Goal: Find contact information: Find contact information

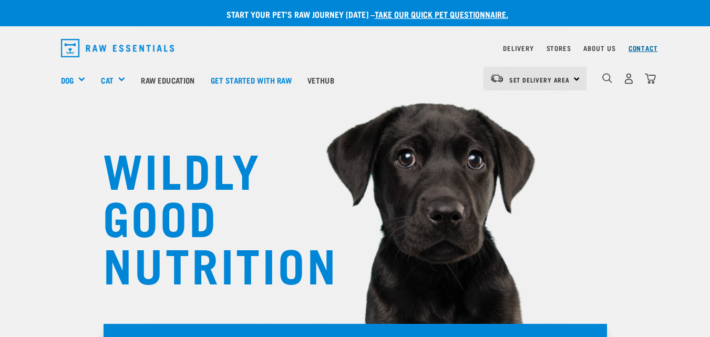
click at [646, 46] on link "Contact" at bounding box center [643, 48] width 29 height 4
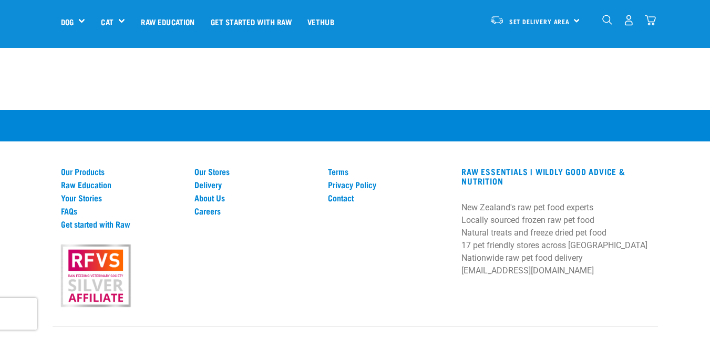
scroll to position [728, 0]
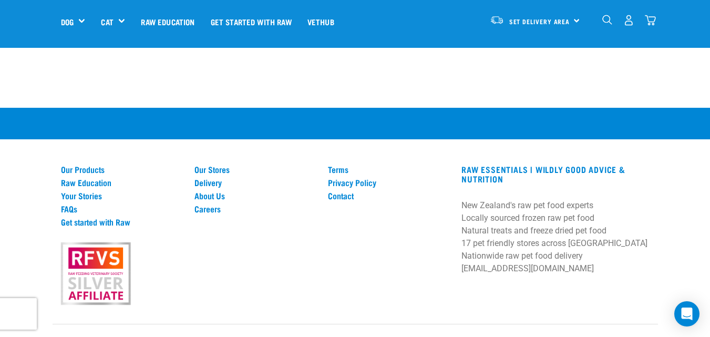
drag, startPoint x: 715, startPoint y: 38, endPoint x: 715, endPoint y: 261, distance: 222.8
click at [345, 191] on link "Contact" at bounding box center [388, 195] width 121 height 9
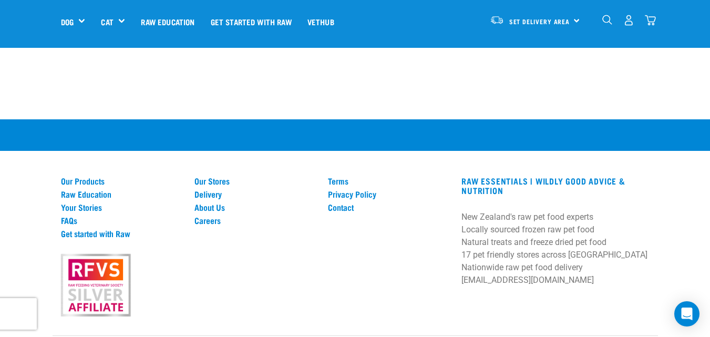
scroll to position [718, 0]
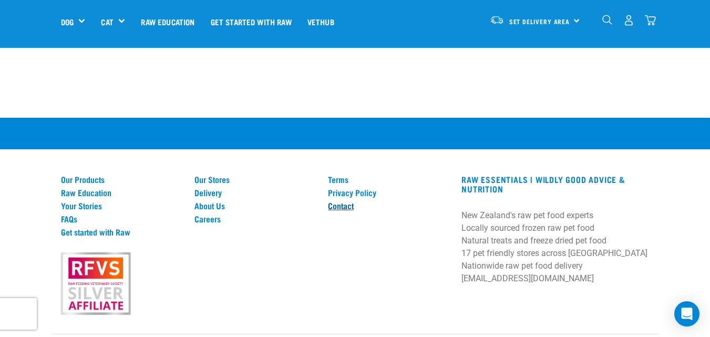
click at [343, 201] on link "Contact" at bounding box center [388, 205] width 121 height 9
